Goal: Use online tool/utility: Utilize a website feature to perform a specific function

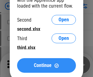
click at [46, 66] on span "Continue" at bounding box center [43, 65] width 18 height 5
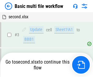
scroll to position [65, 0]
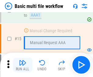
click at [23, 65] on img "button" at bounding box center [22, 62] width 7 height 7
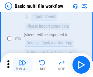
click at [23, 65] on img "button" at bounding box center [22, 62] width 7 height 7
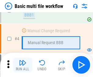
click at [23, 65] on img "button" at bounding box center [22, 62] width 7 height 7
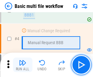
scroll to position [65, 0]
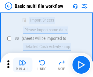
click at [23, 65] on img "button" at bounding box center [22, 62] width 7 height 7
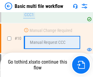
scroll to position [287, 0]
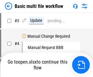
scroll to position [25, 0]
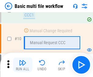
click at [23, 65] on img "button" at bounding box center [22, 62] width 7 height 7
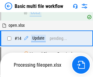
scroll to position [320, 0]
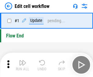
click at [23, 65] on img "button" at bounding box center [22, 62] width 7 height 7
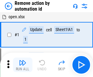
click at [23, 65] on img "button" at bounding box center [22, 62] width 7 height 7
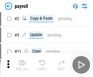
click at [23, 65] on img "button" at bounding box center [22, 62] width 7 height 7
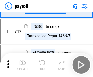
scroll to position [44, 0]
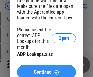
click at [46, 70] on span "Continue" at bounding box center [43, 72] width 18 height 5
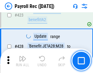
scroll to position [2901, 0]
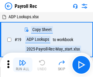
click at [23, 65] on img "button" at bounding box center [22, 62] width 7 height 7
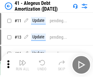
click at [23, 65] on img "button" at bounding box center [22, 62] width 7 height 7
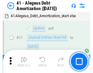
scroll to position [76, 0]
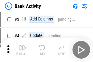
click at [23, 50] on img "button" at bounding box center [22, 47] width 7 height 7
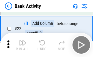
scroll to position [164, 0]
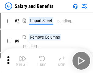
click at [23, 61] on img "button" at bounding box center [22, 58] width 7 height 7
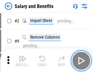
scroll to position [8, 0]
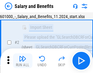
click at [23, 61] on img "button" at bounding box center [22, 58] width 7 height 7
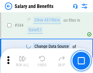
scroll to position [2864, 0]
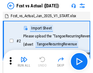
scroll to position [8, 0]
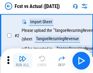
click at [23, 61] on img "button" at bounding box center [22, 58] width 7 height 7
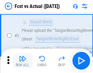
click at [23, 61] on img "button" at bounding box center [22, 58] width 7 height 7
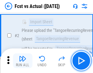
scroll to position [57, 0]
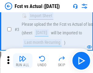
click at [23, 61] on img "button" at bounding box center [22, 58] width 7 height 7
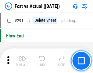
scroll to position [2894, 0]
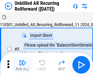
click at [23, 61] on img "button" at bounding box center [22, 62] width 7 height 7
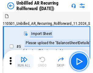
scroll to position [13, 0]
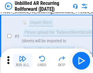
click at [23, 61] on img "button" at bounding box center [22, 58] width 7 height 7
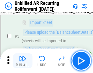
scroll to position [57, 0]
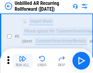
click at [23, 61] on img "button" at bounding box center [22, 58] width 7 height 7
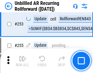
scroll to position [2077, 0]
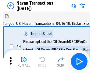
scroll to position [10, 0]
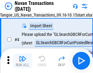
click at [23, 61] on img "button" at bounding box center [22, 58] width 7 height 7
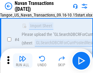
click at [23, 61] on img "button" at bounding box center [22, 58] width 7 height 7
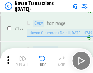
scroll to position [1983, 0]
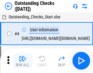
click at [23, 61] on img "button" at bounding box center [22, 58] width 7 height 7
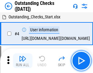
scroll to position [26, 0]
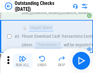
click at [23, 61] on img "button" at bounding box center [22, 58] width 7 height 7
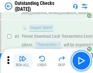
scroll to position [64, 0]
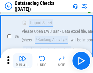
click at [23, 61] on img "button" at bounding box center [22, 58] width 7 height 7
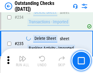
scroll to position [1857, 0]
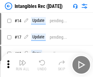
click at [23, 65] on img "button" at bounding box center [22, 62] width 7 height 7
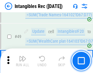
scroll to position [238, 0]
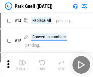
click at [23, 61] on img "button" at bounding box center [22, 62] width 7 height 7
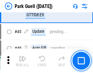
scroll to position [765, 0]
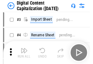
scroll to position [18, 0]
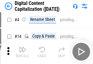
click at [23, 51] on img "button" at bounding box center [22, 49] width 7 height 7
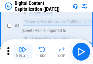
click at [23, 51] on img "button" at bounding box center [22, 49] width 7 height 7
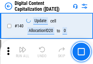
scroll to position [649, 0]
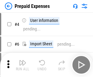
click at [23, 61] on img "button" at bounding box center [22, 62] width 7 height 7
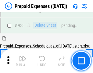
scroll to position [1646, 0]
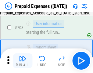
click at [23, 61] on img "button" at bounding box center [22, 58] width 7 height 7
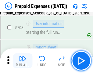
scroll to position [1682, 0]
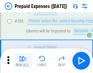
click at [23, 61] on img "button" at bounding box center [22, 58] width 7 height 7
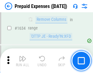
scroll to position [5955, 0]
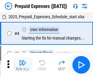
click at [23, 65] on img "button" at bounding box center [22, 62] width 7 height 7
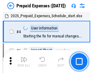
scroll to position [27, 0]
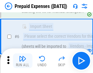
click at [23, 61] on img "button" at bounding box center [22, 58] width 7 height 7
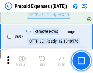
scroll to position [2130, 0]
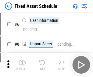
click at [23, 65] on img "button" at bounding box center [22, 62] width 7 height 7
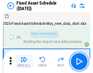
scroll to position [33, 0]
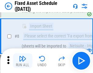
click at [23, 61] on img "button" at bounding box center [22, 58] width 7 height 7
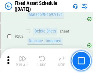
scroll to position [1949, 0]
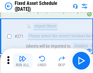
click at [23, 61] on img "button" at bounding box center [22, 58] width 7 height 7
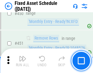
scroll to position [2734, 0]
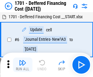
click at [23, 65] on img "button" at bounding box center [22, 62] width 7 height 7
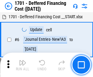
scroll to position [73, 0]
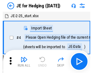
scroll to position [1, 0]
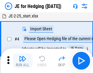
click at [23, 61] on img "button" at bounding box center [22, 58] width 7 height 7
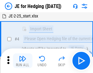
click at [23, 61] on img "button" at bounding box center [22, 58] width 7 height 7
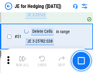
scroll to position [396, 0]
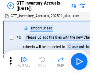
scroll to position [1, 0]
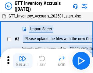
click at [23, 61] on img "button" at bounding box center [22, 58] width 7 height 7
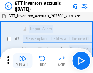
click at [23, 61] on img "button" at bounding box center [22, 58] width 7 height 7
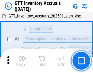
scroll to position [39, 0]
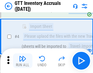
click at [23, 61] on img "button" at bounding box center [22, 58] width 7 height 7
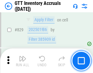
scroll to position [4642, 0]
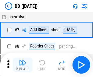
click at [23, 65] on img "button" at bounding box center [22, 62] width 7 height 7
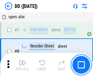
scroll to position [59, 0]
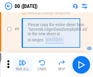
click at [23, 65] on img "button" at bounding box center [22, 62] width 7 height 7
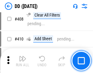
scroll to position [2736, 0]
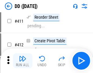
click at [23, 61] on img "button" at bounding box center [22, 58] width 7 height 7
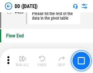
scroll to position [2927, 0]
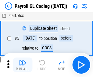
click at [23, 65] on img "button" at bounding box center [22, 62] width 7 height 7
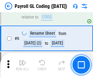
scroll to position [73, 0]
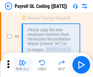
click at [23, 65] on img "button" at bounding box center [22, 62] width 7 height 7
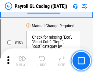
scroll to position [1435, 0]
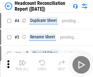
click at [23, 65] on img "button" at bounding box center [22, 62] width 7 height 7
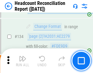
scroll to position [735, 0]
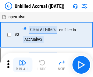
click at [23, 65] on img "button" at bounding box center [22, 62] width 7 height 7
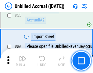
scroll to position [639, 0]
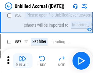
click at [23, 61] on img "button" at bounding box center [22, 58] width 7 height 7
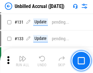
scroll to position [1822, 0]
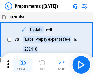
click at [23, 65] on img "button" at bounding box center [22, 62] width 7 height 7
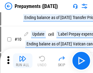
scroll to position [38, 0]
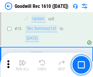
scroll to position [105, 0]
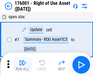
click at [23, 65] on img "button" at bounding box center [22, 62] width 7 height 7
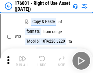
scroll to position [39, 0]
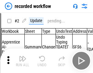
click at [23, 61] on img "button" at bounding box center [22, 58] width 7 height 7
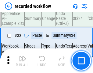
scroll to position [1912, 0]
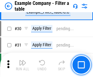
scroll to position [560, 0]
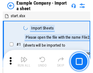
scroll to position [9, 0]
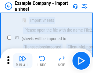
click at [23, 61] on img "button" at bounding box center [22, 58] width 7 height 7
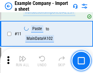
scroll to position [135, 0]
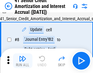
click at [23, 61] on img "button" at bounding box center [22, 58] width 7 height 7
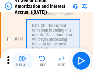
click at [23, 61] on img "button" at bounding box center [22, 58] width 7 height 7
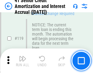
scroll to position [577, 0]
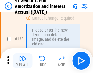
click at [23, 61] on img "button" at bounding box center [22, 58] width 7 height 7
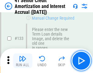
scroll to position [639, 0]
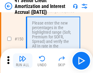
click at [23, 61] on img "button" at bounding box center [22, 58] width 7 height 7
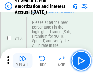
scroll to position [703, 0]
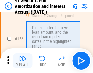
click at [23, 61] on img "button" at bounding box center [22, 58] width 7 height 7
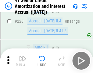
scroll to position [1370, 0]
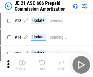
click at [23, 61] on img "button" at bounding box center [22, 62] width 7 height 7
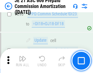
scroll to position [1125, 0]
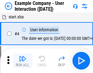
click at [23, 61] on img "button" at bounding box center [22, 58] width 7 height 7
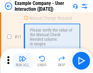
click at [23, 61] on img "button" at bounding box center [22, 58] width 7 height 7
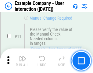
scroll to position [132, 0]
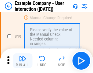
click at [23, 61] on img "button" at bounding box center [22, 58] width 7 height 7
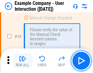
click at [23, 61] on img "button" at bounding box center [22, 58] width 7 height 7
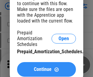
click at [46, 70] on span "Continue" at bounding box center [43, 69] width 18 height 5
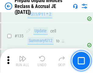
scroll to position [793, 0]
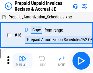
click at [23, 61] on img "button" at bounding box center [22, 58] width 7 height 7
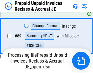
scroll to position [499, 0]
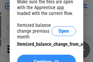
click at [46, 60] on span "Continue" at bounding box center [43, 62] width 18 height 5
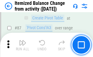
scroll to position [598, 0]
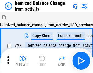
scroll to position [9, 0]
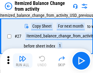
click at [23, 61] on img "button" at bounding box center [22, 58] width 7 height 7
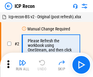
scroll to position [3, 0]
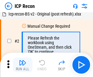
click at [23, 65] on img "button" at bounding box center [22, 62] width 7 height 7
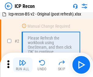
click at [23, 65] on img "button" at bounding box center [22, 62] width 7 height 7
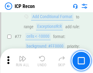
scroll to position [550, 0]
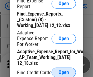
click at [64, 72] on span "Open" at bounding box center [64, 72] width 10 height 5
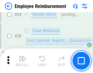
scroll to position [286, 0]
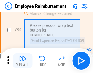
click at [23, 61] on img "button" at bounding box center [22, 58] width 7 height 7
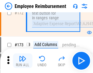
click at [23, 61] on img "button" at bounding box center [22, 58] width 7 height 7
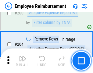
scroll to position [1547, 0]
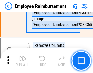
click at [23, 61] on img "button" at bounding box center [22, 58] width 7 height 7
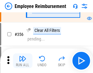
click at [23, 61] on img "button" at bounding box center [22, 58] width 7 height 7
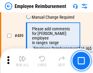
scroll to position [3887, 0]
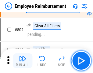
click at [23, 61] on img "button" at bounding box center [22, 58] width 7 height 7
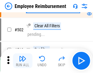
click at [23, 61] on img "button" at bounding box center [22, 58] width 7 height 7
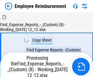
scroll to position [21, 0]
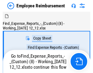
scroll to position [21, 0]
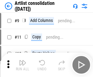
click at [23, 65] on img "button" at bounding box center [22, 62] width 7 height 7
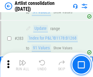
scroll to position [2529, 0]
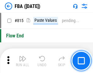
scroll to position [5396, 0]
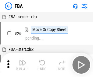
click at [23, 65] on img "button" at bounding box center [22, 62] width 7 height 7
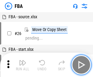
scroll to position [6, 0]
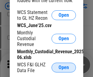
click at [64, 68] on span "Open" at bounding box center [64, 67] width 10 height 5
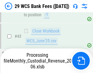
scroll to position [250, 0]
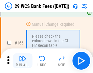
click at [23, 61] on img "button" at bounding box center [22, 58] width 7 height 7
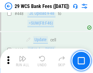
scroll to position [2961, 0]
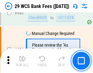
click at [23, 61] on img "button" at bounding box center [22, 58] width 7 height 7
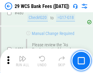
scroll to position [3153, 0]
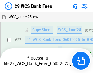
scroll to position [250, 0]
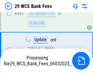
scroll to position [3074, 0]
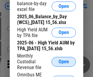
click at [64, 65] on span "Open" at bounding box center [64, 62] width 10 height 5
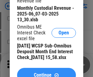
click at [46, 73] on span "Continue" at bounding box center [43, 75] width 18 height 5
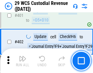
scroll to position [2833, 0]
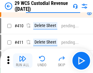
click at [23, 61] on img "button" at bounding box center [22, 58] width 7 height 7
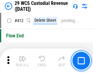
scroll to position [2921, 0]
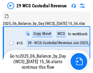
scroll to position [15, 0]
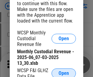
click at [64, 72] on span "Open" at bounding box center [64, 73] width 10 height 5
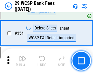
scroll to position [2033, 0]
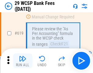
click at [23, 61] on img "button" at bounding box center [22, 58] width 7 height 7
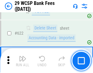
scroll to position [3381, 0]
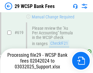
scroll to position [3405, 0]
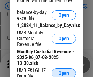
click at [64, 72] on span "Open" at bounding box center [64, 73] width 10 height 5
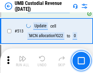
scroll to position [2958, 0]
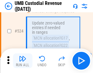
click at [23, 61] on img "button" at bounding box center [22, 58] width 7 height 7
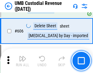
scroll to position [3530, 0]
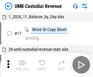
scroll to position [5, 0]
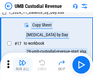
click at [23, 65] on img "button" at bounding box center [22, 62] width 7 height 7
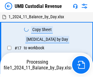
scroll to position [5, 0]
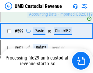
scroll to position [3490, 0]
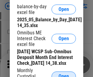
click at [64, 74] on span "Open" at bounding box center [64, 76] width 10 height 5
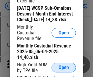
click at [64, 70] on span "Open" at bounding box center [64, 67] width 10 height 5
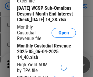
scroll to position [117, 0]
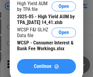
click at [46, 69] on span "Continue" at bounding box center [43, 66] width 18 height 5
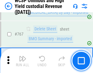
scroll to position [4983, 0]
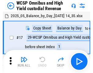
scroll to position [3, 0]
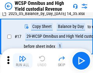
click at [23, 61] on img "button" at bounding box center [22, 58] width 7 height 7
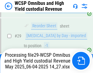
scroll to position [127, 0]
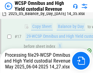
scroll to position [127, 0]
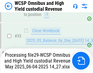
scroll to position [303, 0]
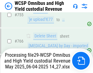
scroll to position [4969, 0]
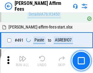
scroll to position [1663, 0]
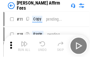
scroll to position [6, 0]
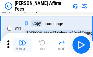
click at [23, 45] on img "button" at bounding box center [22, 42] width 7 height 7
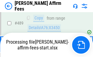
scroll to position [1604, 0]
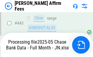
scroll to position [1604, 0]
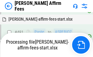
scroll to position [1671, 0]
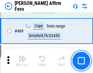
scroll to position [1596, 0]
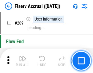
scroll to position [1899, 0]
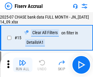
click at [23, 65] on img "button" at bounding box center [22, 62] width 7 height 7
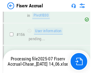
scroll to position [1533, 0]
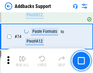
scroll to position [445, 0]
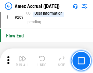
scroll to position [1866, 0]
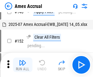
click at [23, 65] on img "button" at bounding box center [22, 62] width 7 height 7
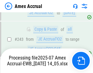
scroll to position [1822, 0]
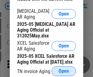
click at [64, 70] on span "Open" at bounding box center [64, 71] width 10 height 5
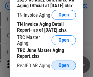
click at [64, 64] on span "Open" at bounding box center [64, 65] width 10 height 5
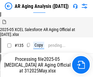
scroll to position [233, 0]
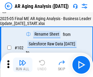
click at [23, 65] on img "button" at bounding box center [22, 62] width 7 height 7
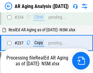
scroll to position [948, 0]
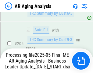
scroll to position [941, 0]
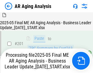
scroll to position [941, 0]
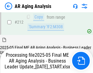
scroll to position [941, 0]
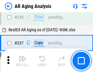
scroll to position [941, 0]
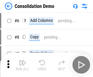
click at [23, 65] on img "button" at bounding box center [22, 62] width 7 height 7
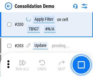
scroll to position [1918, 0]
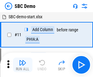
click at [23, 65] on img "button" at bounding box center [22, 62] width 7 height 7
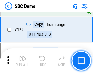
scroll to position [991, 0]
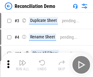
click at [23, 65] on img "button" at bounding box center [22, 62] width 7 height 7
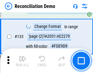
scroll to position [726, 0]
